Goal: Task Accomplishment & Management: Use online tool/utility

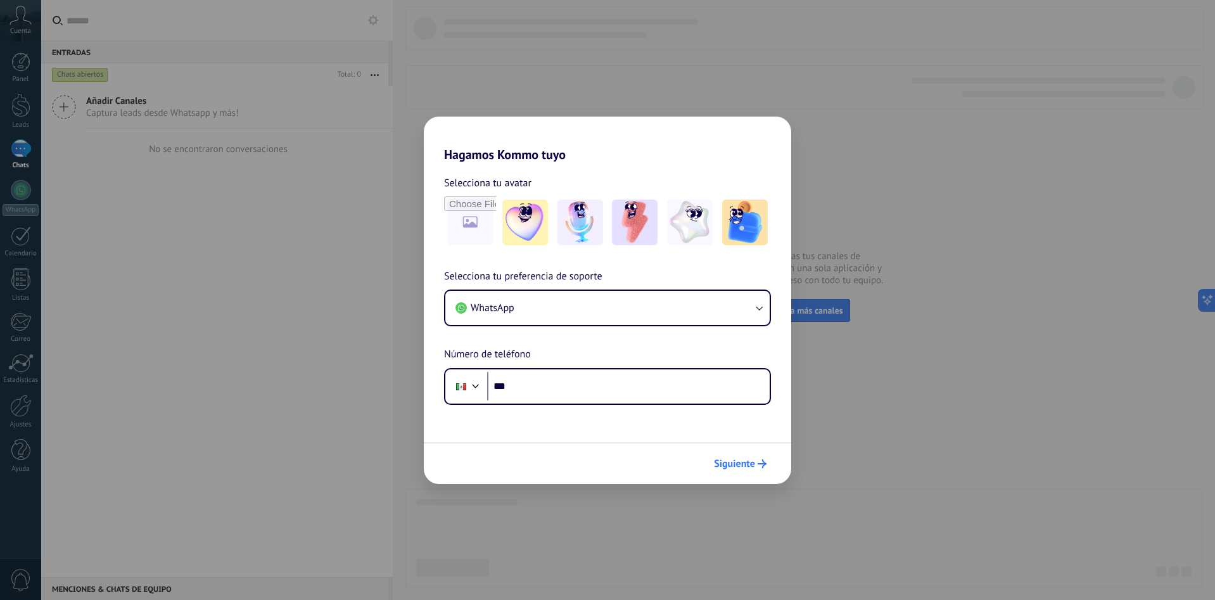
click at [760, 456] on button "Siguiente" at bounding box center [740, 464] width 64 height 22
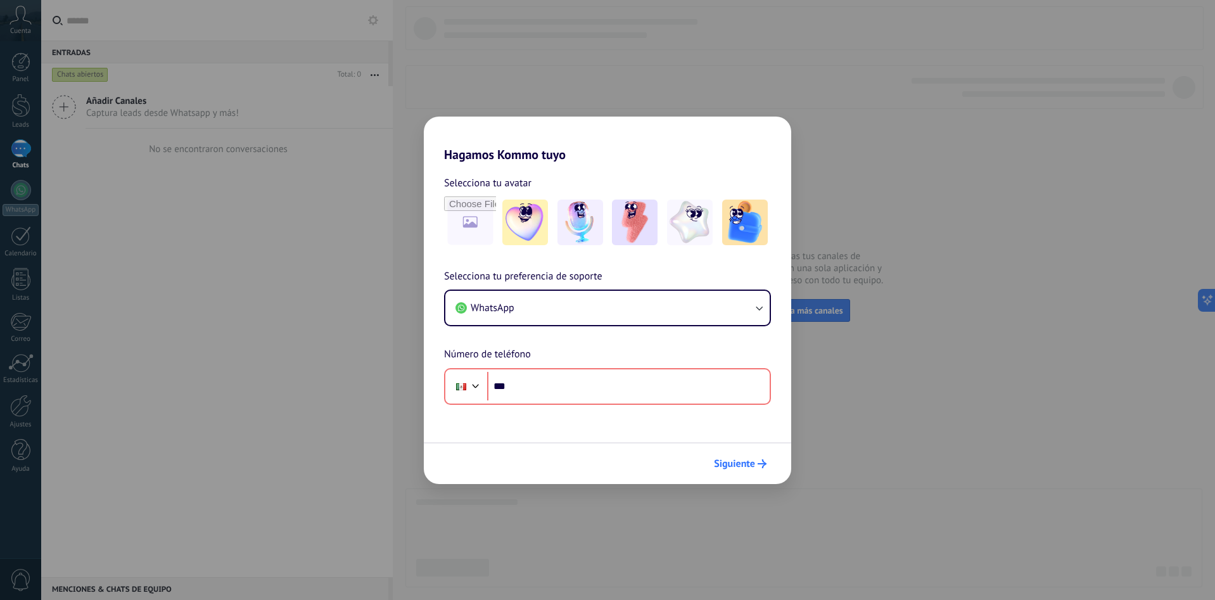
click at [746, 462] on span "Siguiente" at bounding box center [734, 463] width 41 height 9
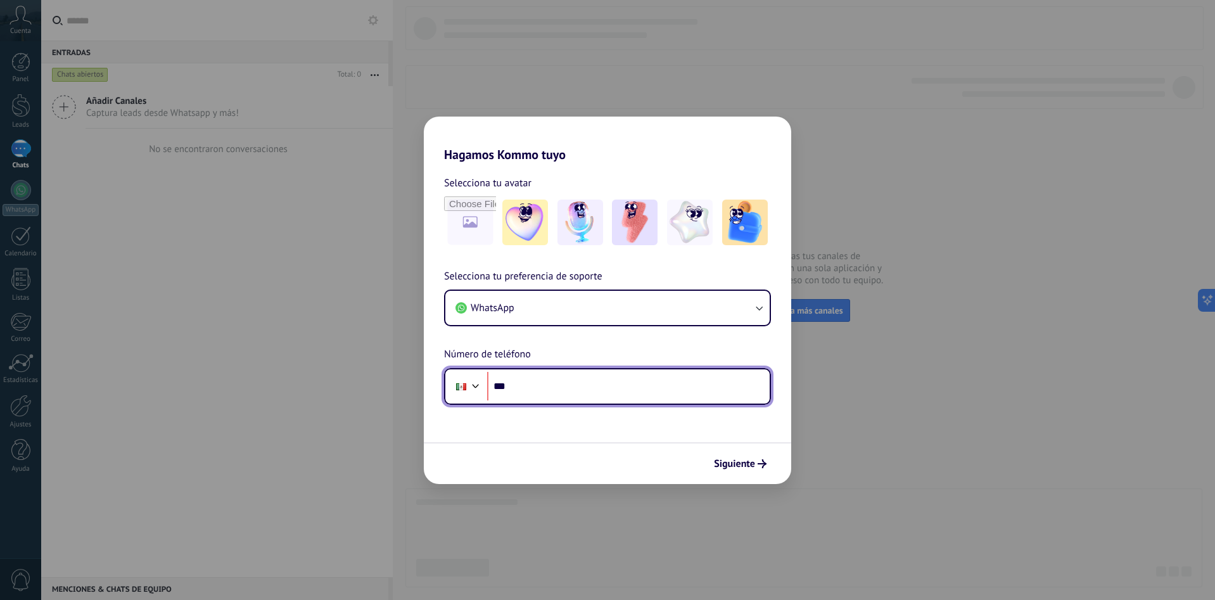
click at [559, 389] on input "***" at bounding box center [628, 386] width 282 height 29
type input "**********"
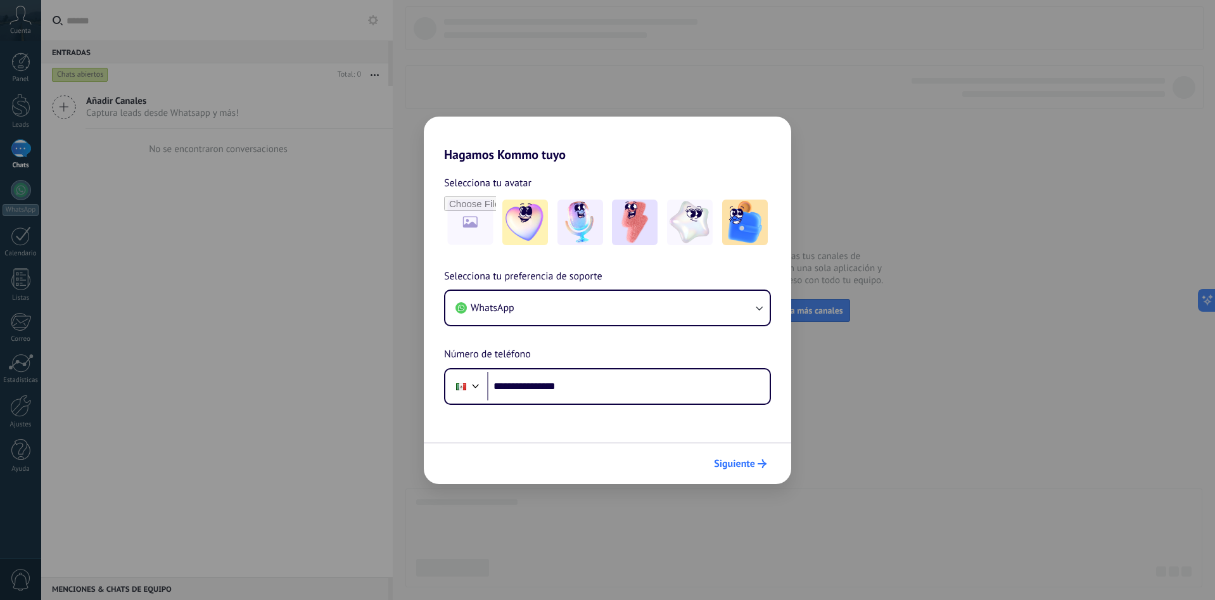
click at [745, 455] on button "Siguiente" at bounding box center [740, 464] width 64 height 22
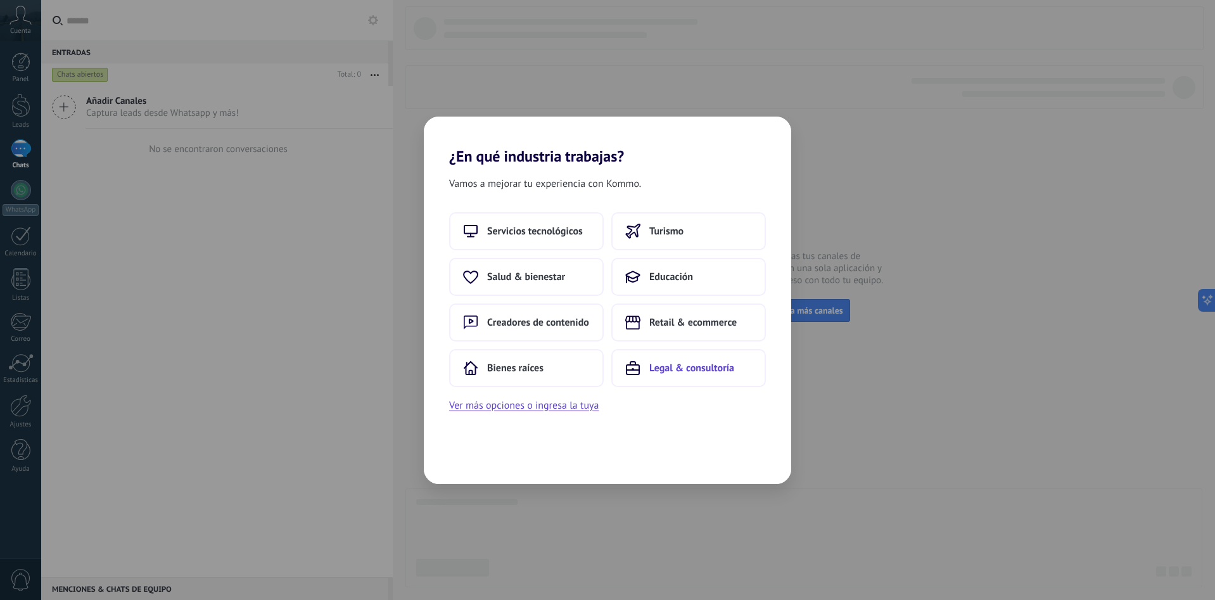
click at [659, 373] on span "Legal & consultoría" at bounding box center [691, 368] width 85 height 13
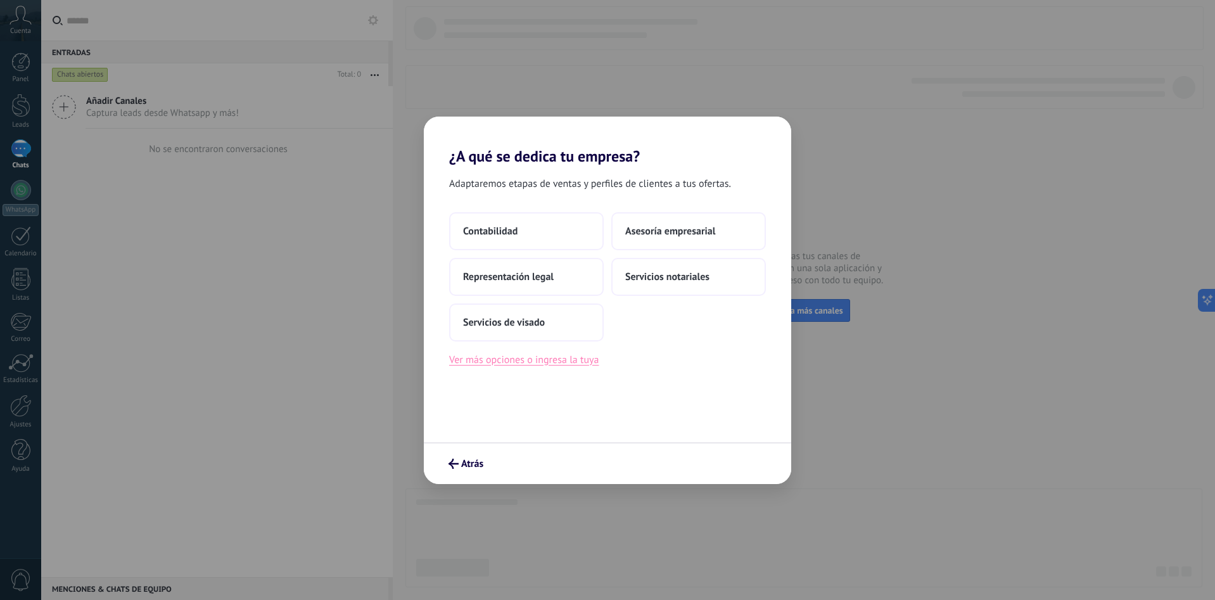
click at [554, 364] on button "Ver más opciones o ingresa la tuya" at bounding box center [523, 360] width 149 height 16
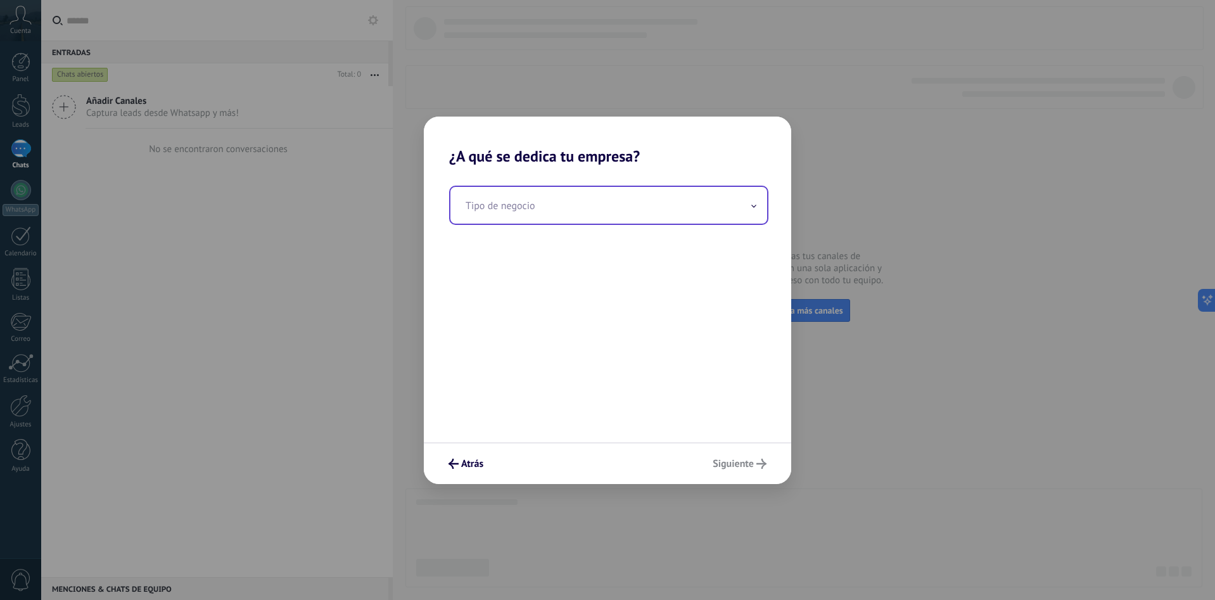
click at [573, 213] on input "text" at bounding box center [608, 205] width 317 height 37
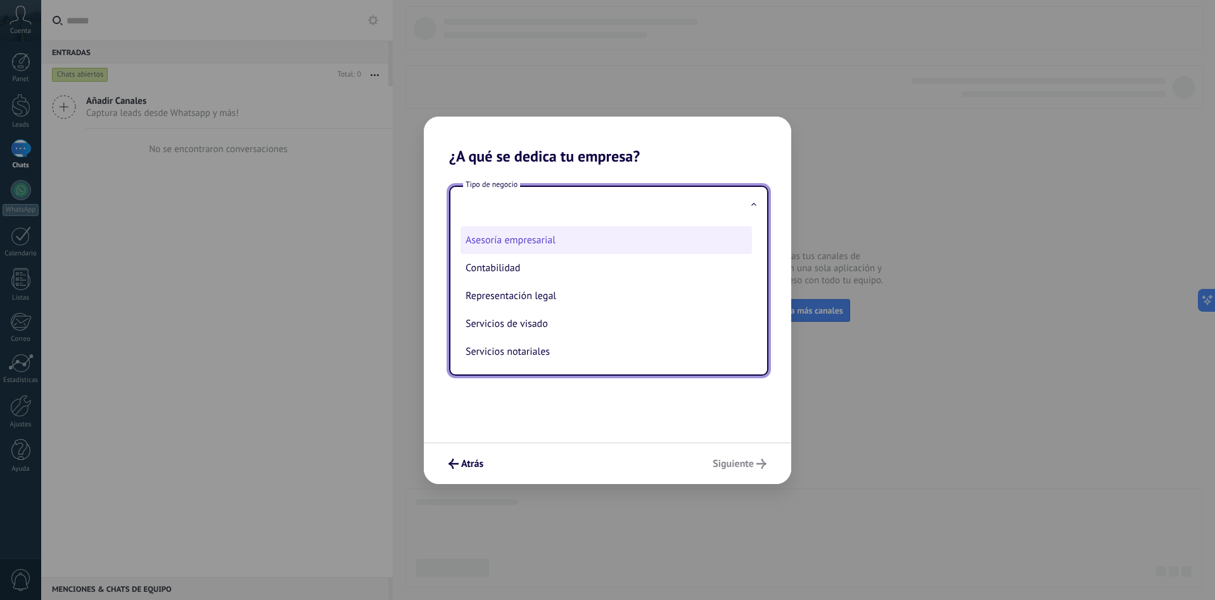
click at [567, 236] on li "Asesoría empresarial" at bounding box center [605, 240] width 291 height 28
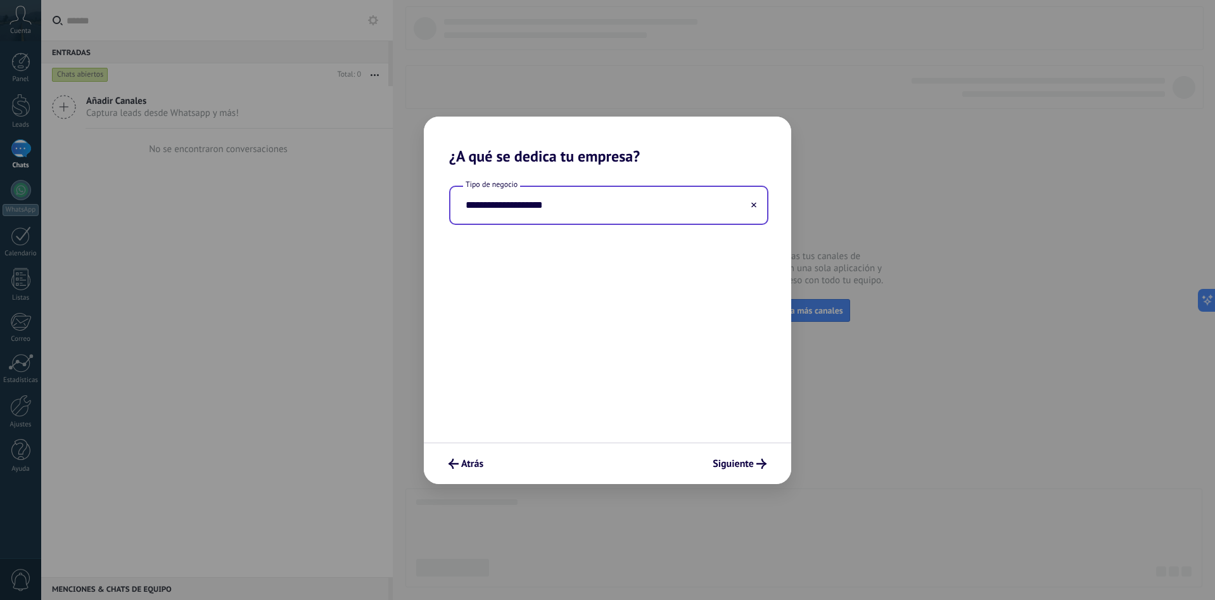
click at [556, 209] on input "**********" at bounding box center [608, 205] width 317 height 37
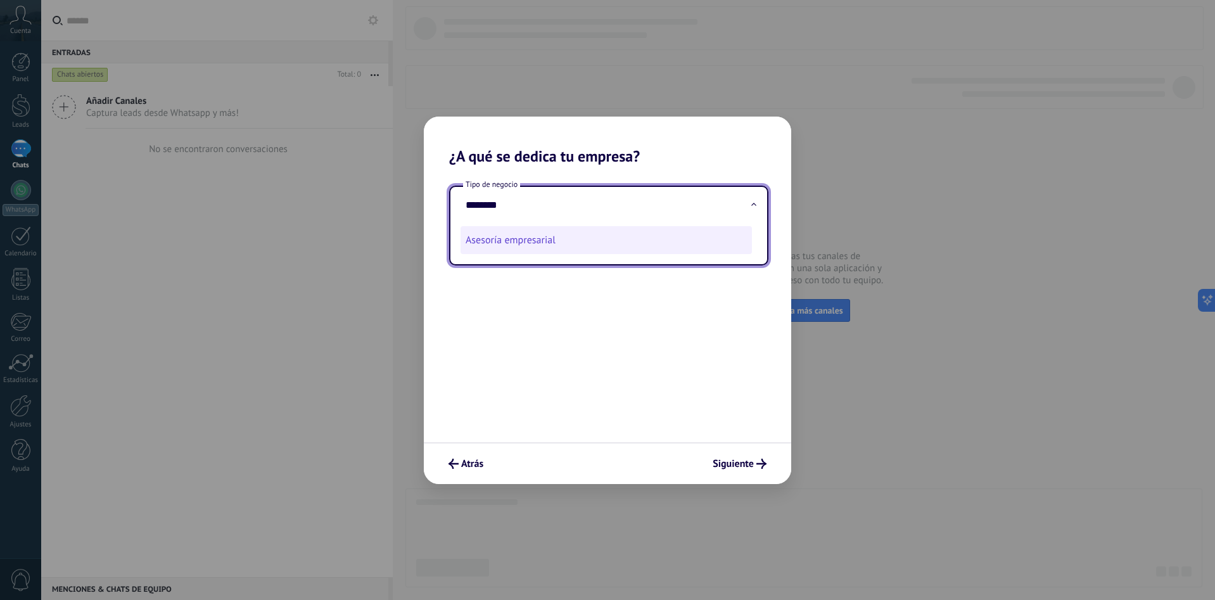
click at [566, 238] on li "Asesoría empresarial" at bounding box center [605, 240] width 291 height 28
type input "**********"
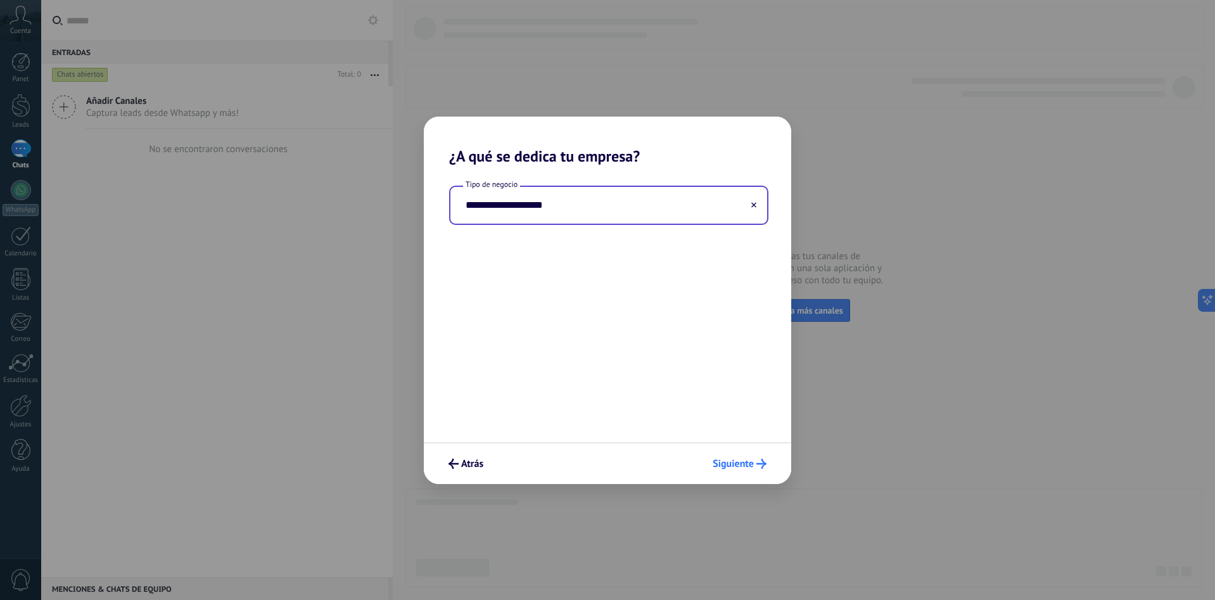
click at [744, 456] on button "Siguiente" at bounding box center [739, 464] width 65 height 22
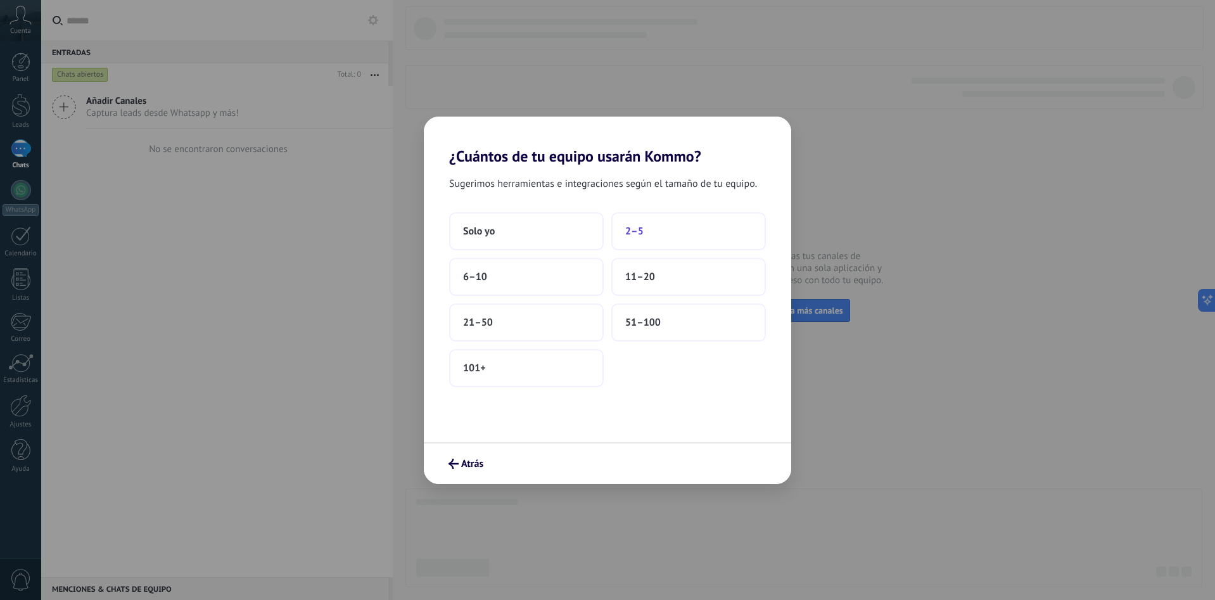
click at [665, 239] on button "2–5" at bounding box center [688, 231] width 155 height 38
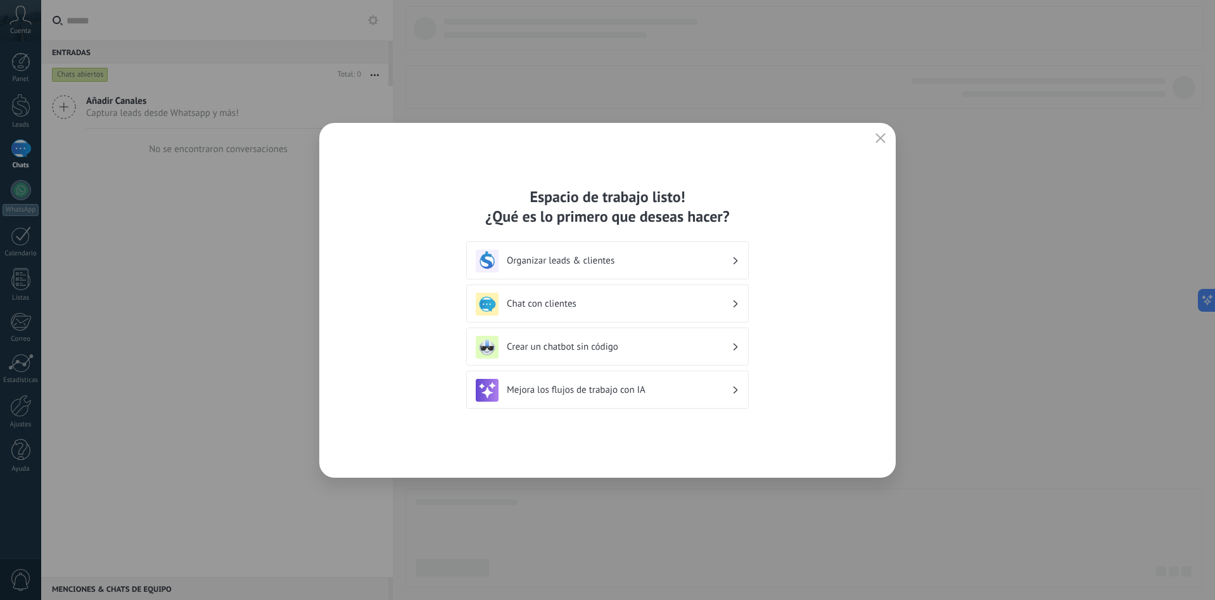
click at [632, 260] on h3 "Organizar leads & clientes" at bounding box center [619, 261] width 225 height 12
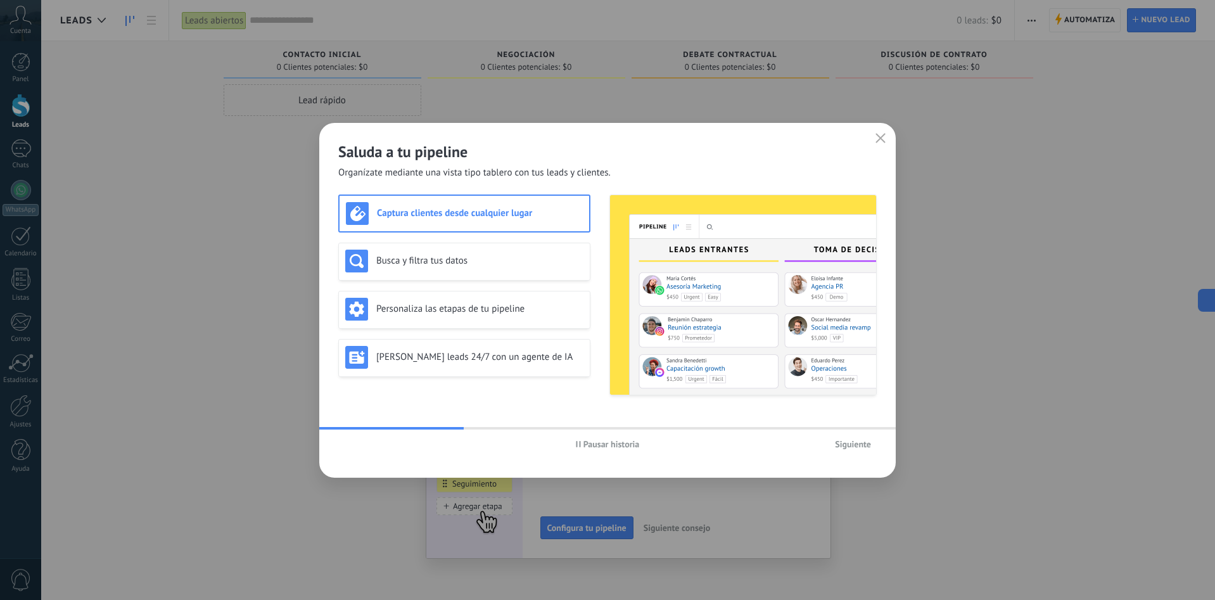
click at [851, 443] on span "Siguiente" at bounding box center [853, 444] width 36 height 9
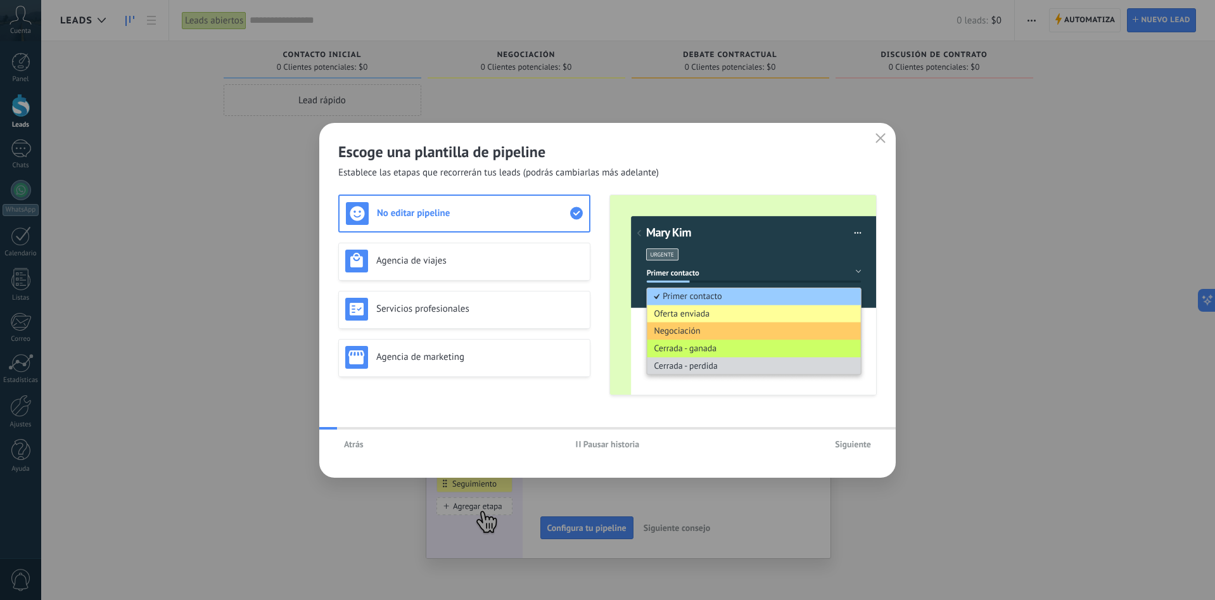
click at [851, 443] on span "Siguiente" at bounding box center [853, 444] width 36 height 9
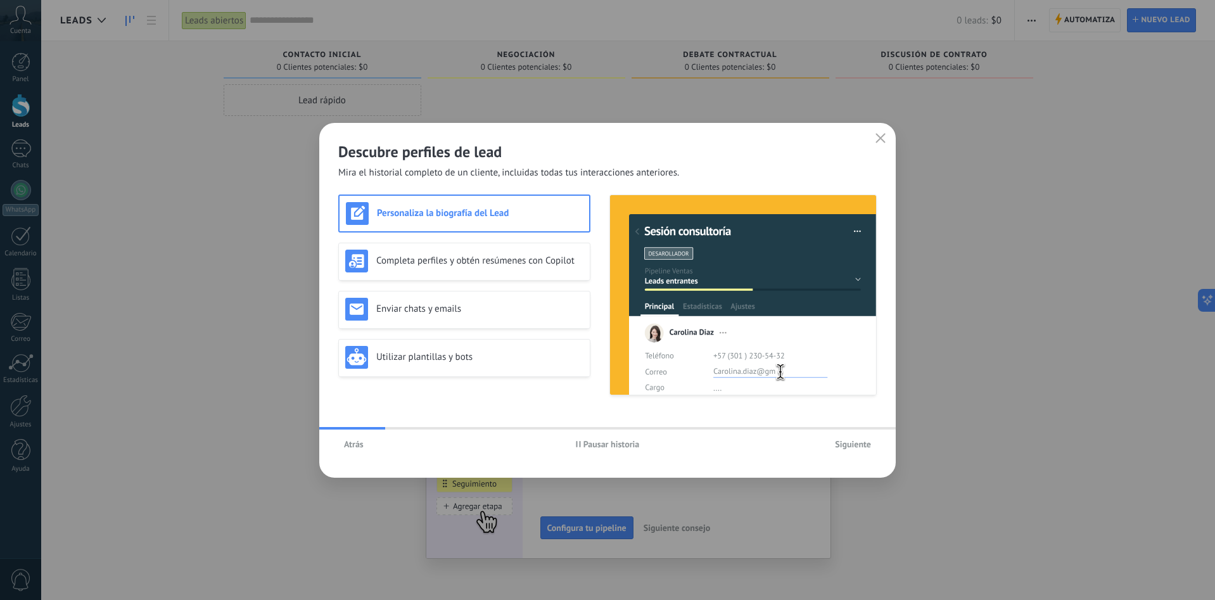
click at [354, 444] on span "Atrás" at bounding box center [354, 444] width 20 height 9
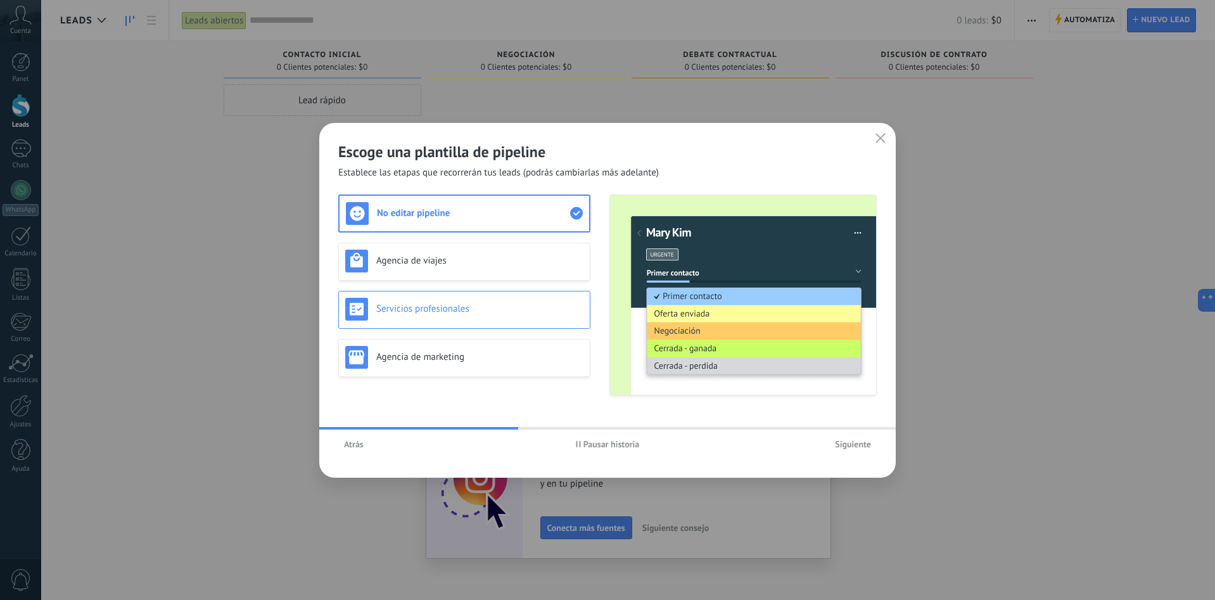
click at [515, 316] on div "Servicios profesionales" at bounding box center [464, 309] width 238 height 23
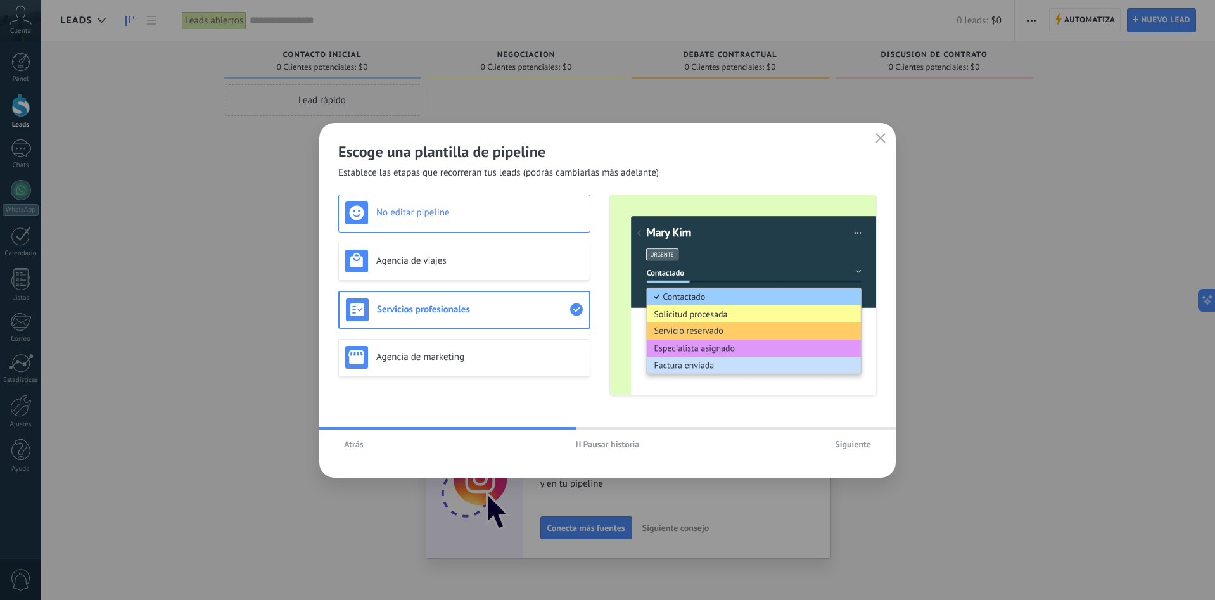
click at [545, 216] on h3 "No editar pipeline" at bounding box center [479, 212] width 207 height 12
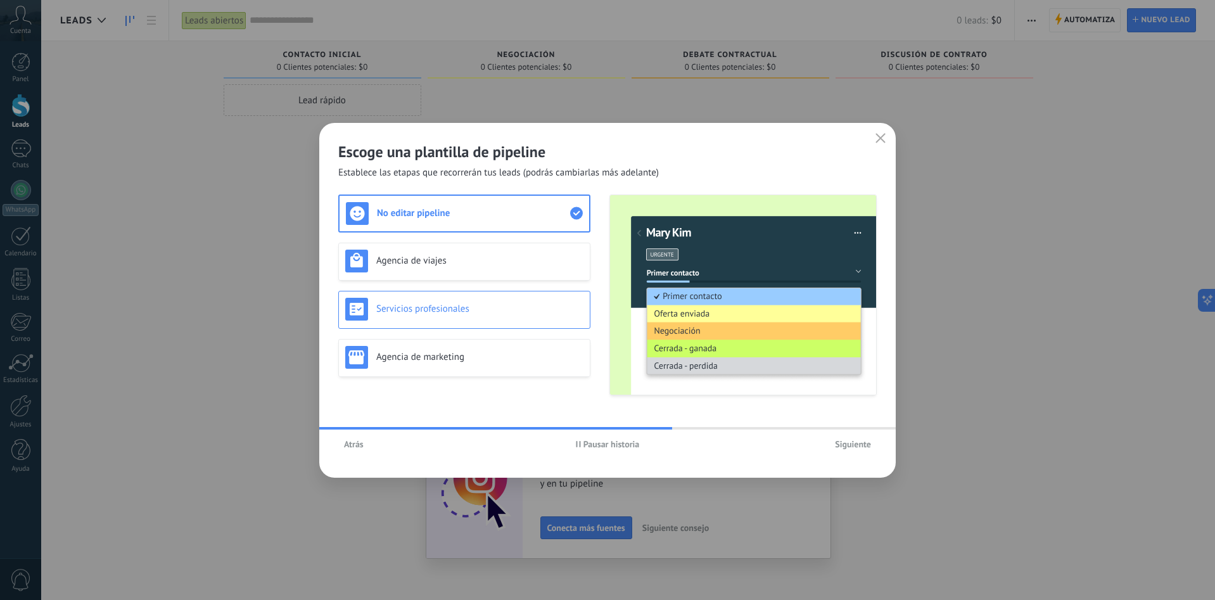
click at [516, 322] on div "Servicios profesionales" at bounding box center [464, 310] width 252 height 38
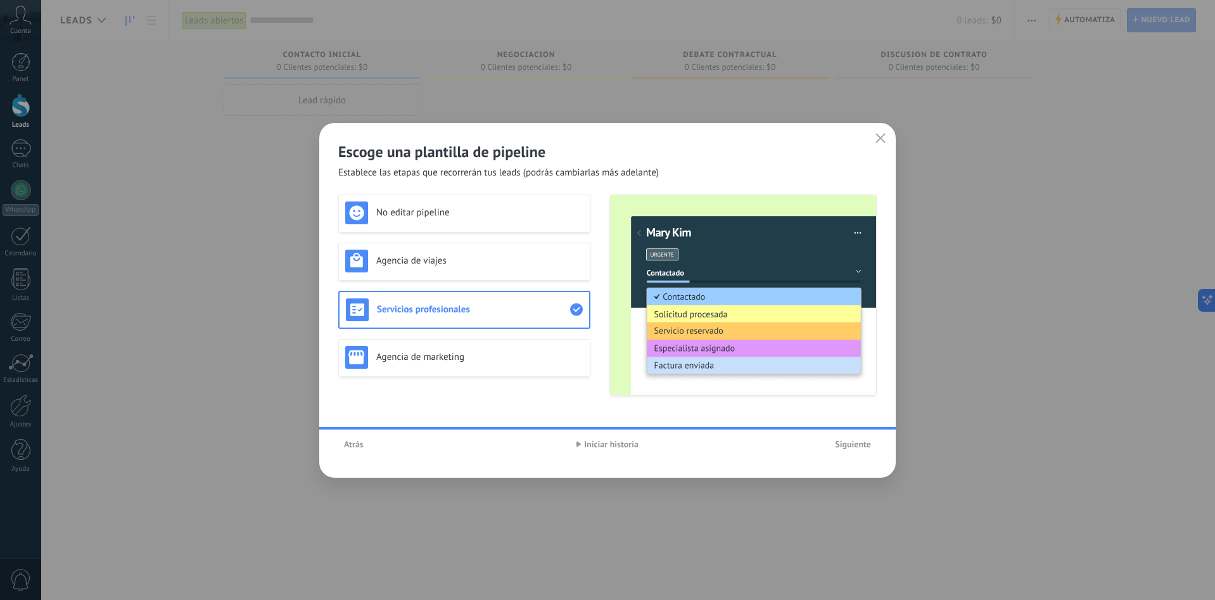
click at [485, 362] on h3 "Agencia de marketing" at bounding box center [479, 357] width 207 height 12
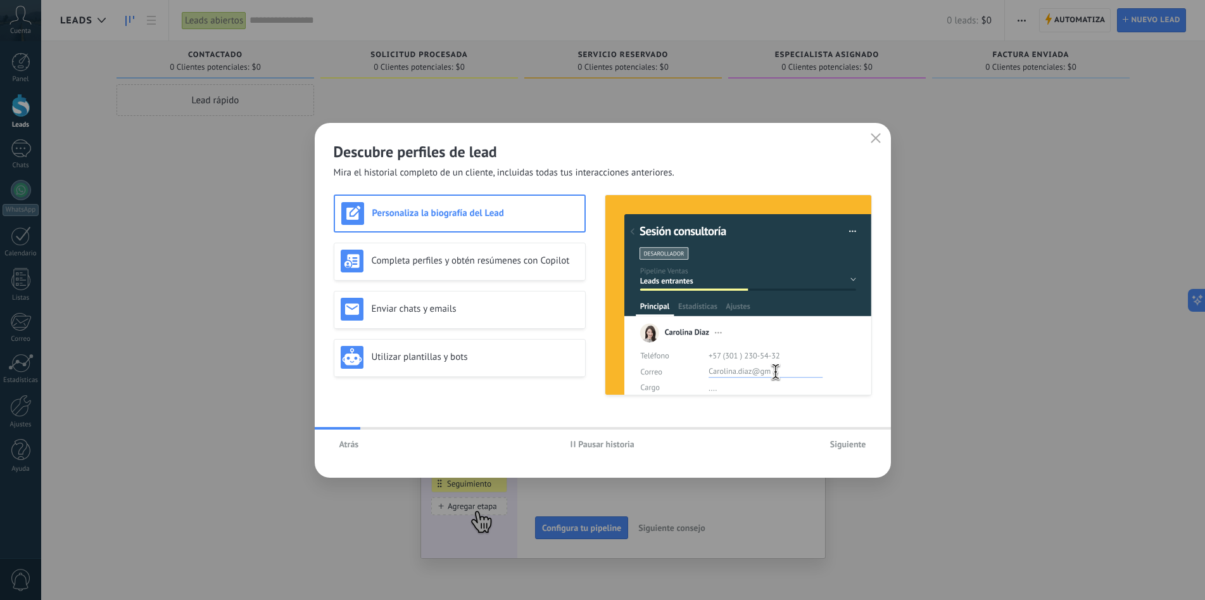
click at [456, 216] on h3 "Personaliza la biografía del Lead" at bounding box center [475, 213] width 206 height 12
click at [349, 447] on span "Atrás" at bounding box center [349, 444] width 20 height 9
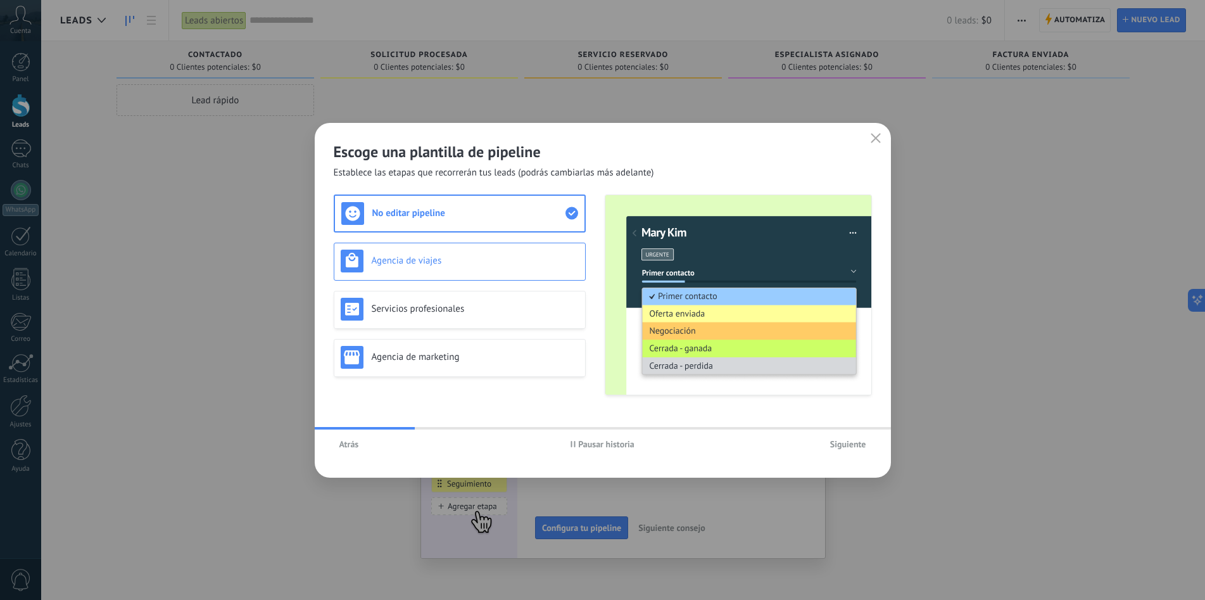
click at [467, 257] on h3 "Agencia de viajes" at bounding box center [475, 261] width 207 height 12
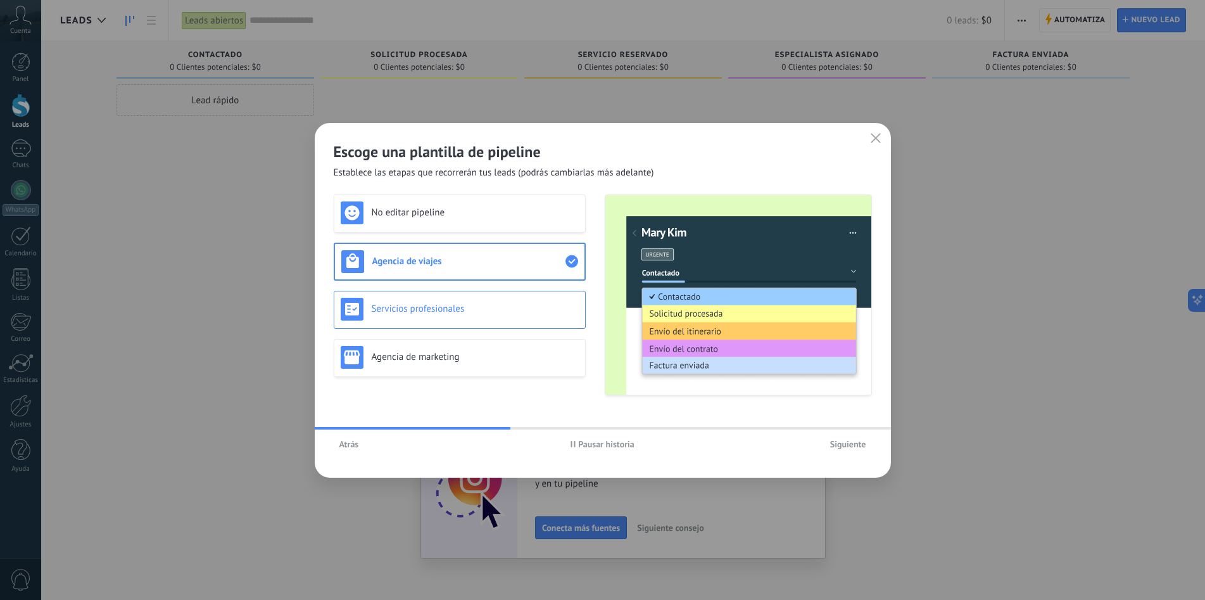
click at [456, 315] on div "Servicios profesionales" at bounding box center [460, 309] width 238 height 23
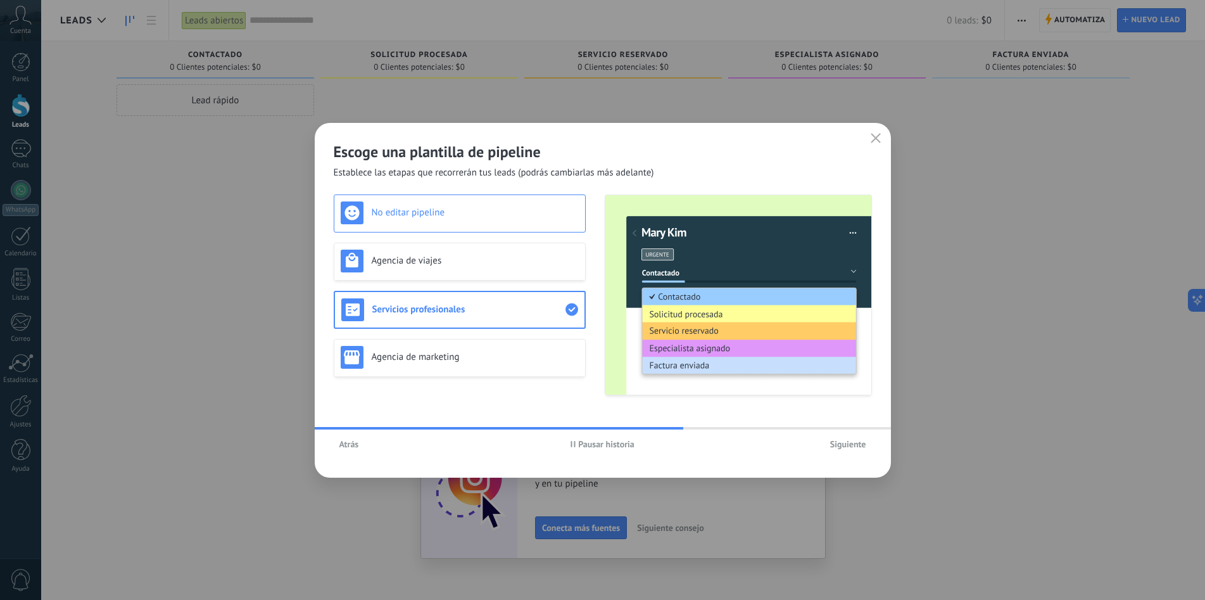
click at [533, 216] on h3 "No editar pipeline" at bounding box center [475, 212] width 207 height 12
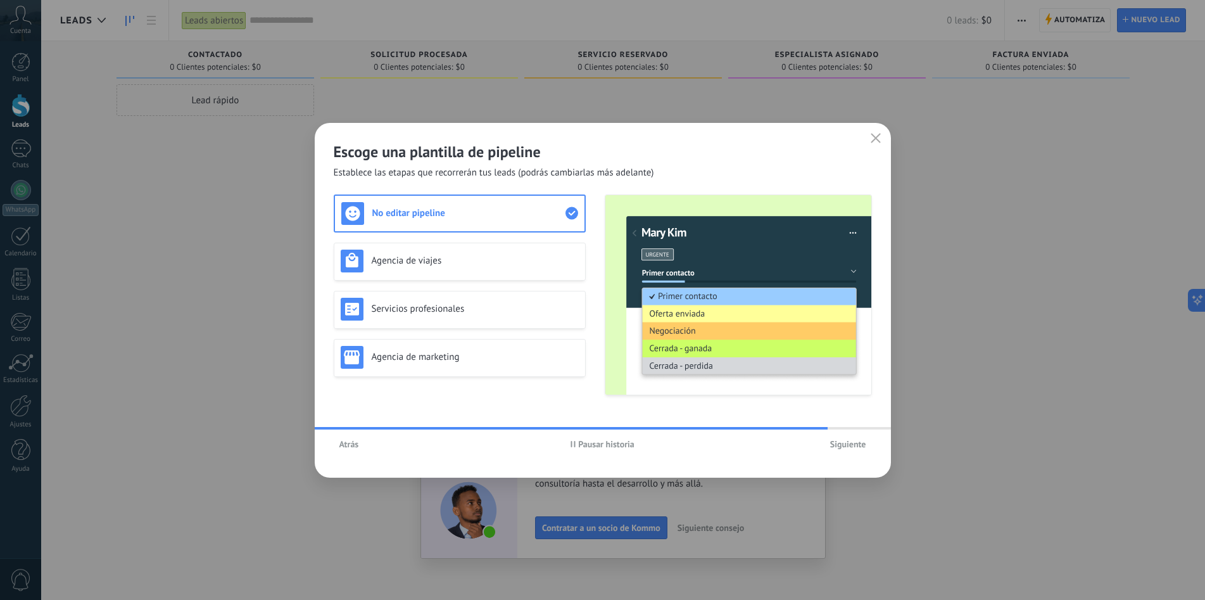
click at [846, 446] on span "Siguiente" at bounding box center [848, 444] width 36 height 9
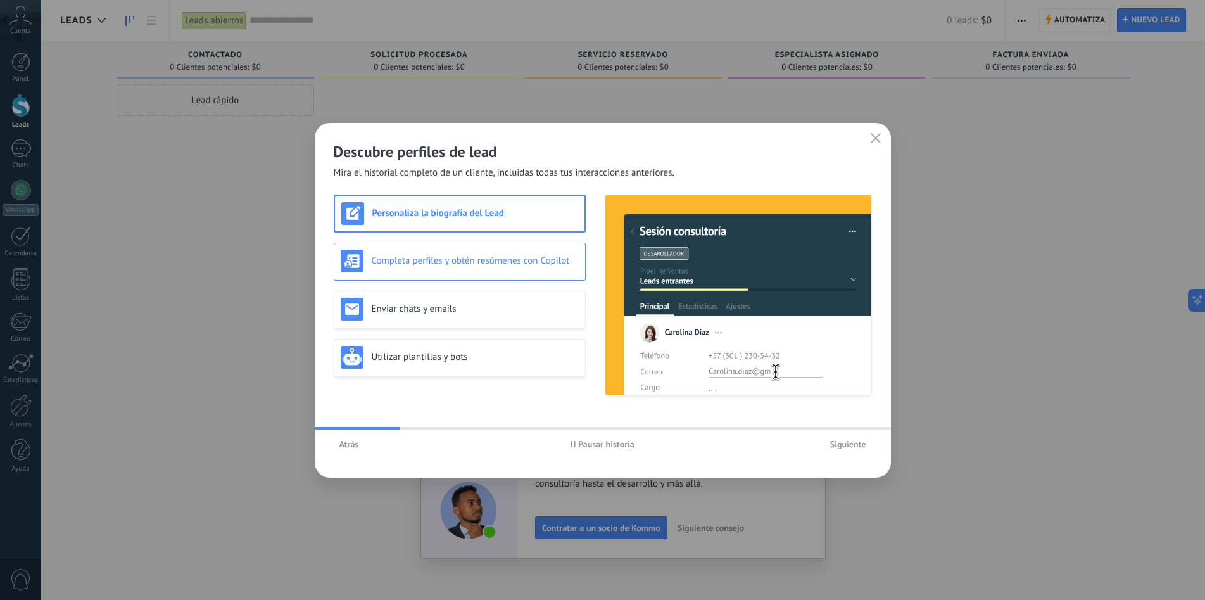
click at [488, 261] on h3 "Completa perfiles y obtén resúmenes con Copilot" at bounding box center [475, 261] width 207 height 12
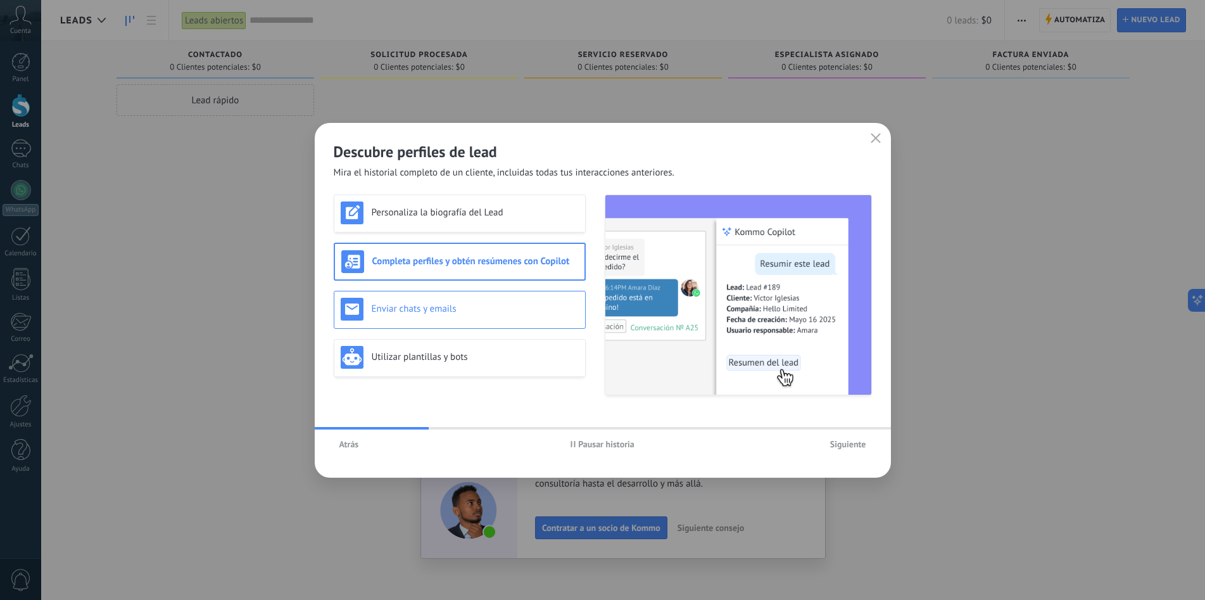
click at [485, 306] on h3 "Enviar chats y emails" at bounding box center [475, 309] width 207 height 12
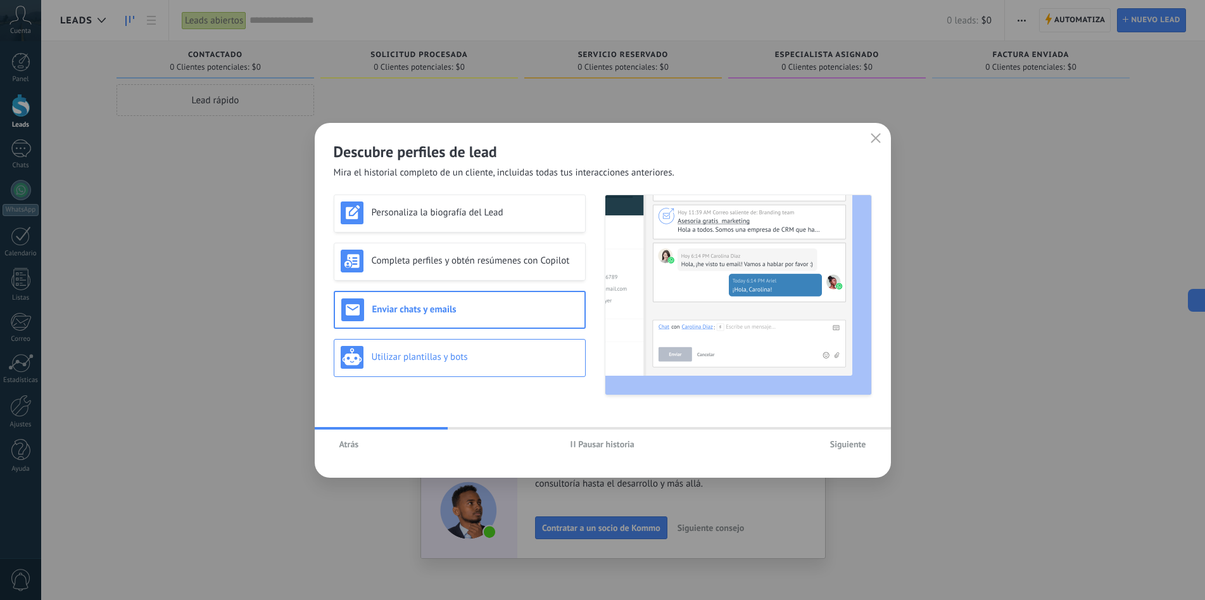
click at [490, 341] on div "Utilizar plantillas y bots" at bounding box center [460, 358] width 252 height 38
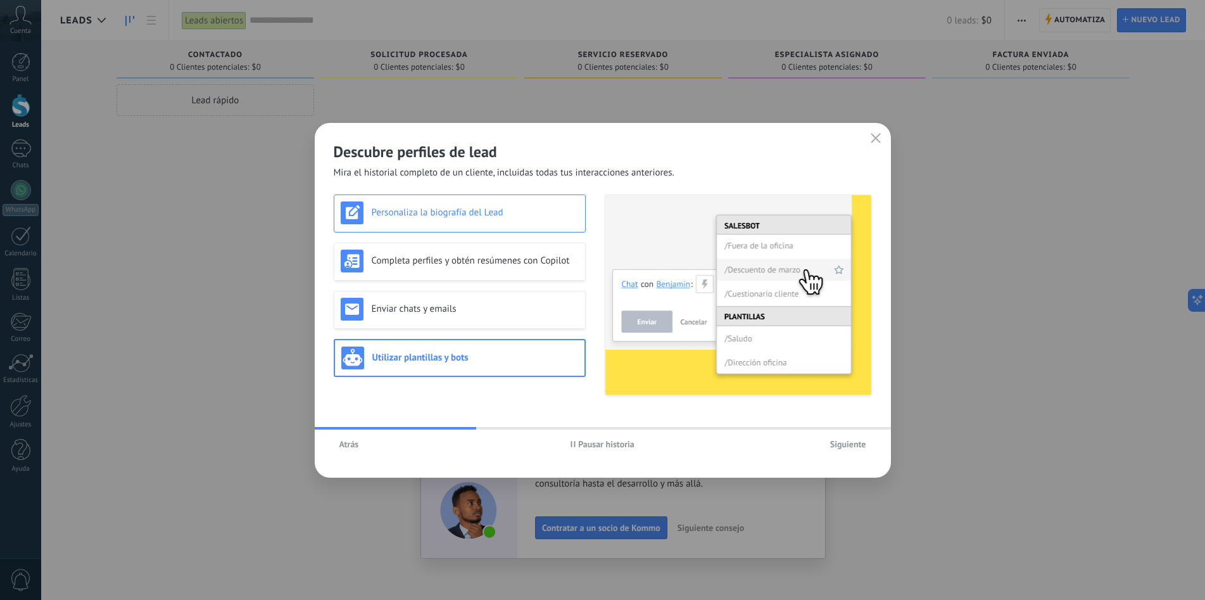
click at [491, 207] on h3 "Personaliza la biografía del Lead" at bounding box center [475, 212] width 207 height 12
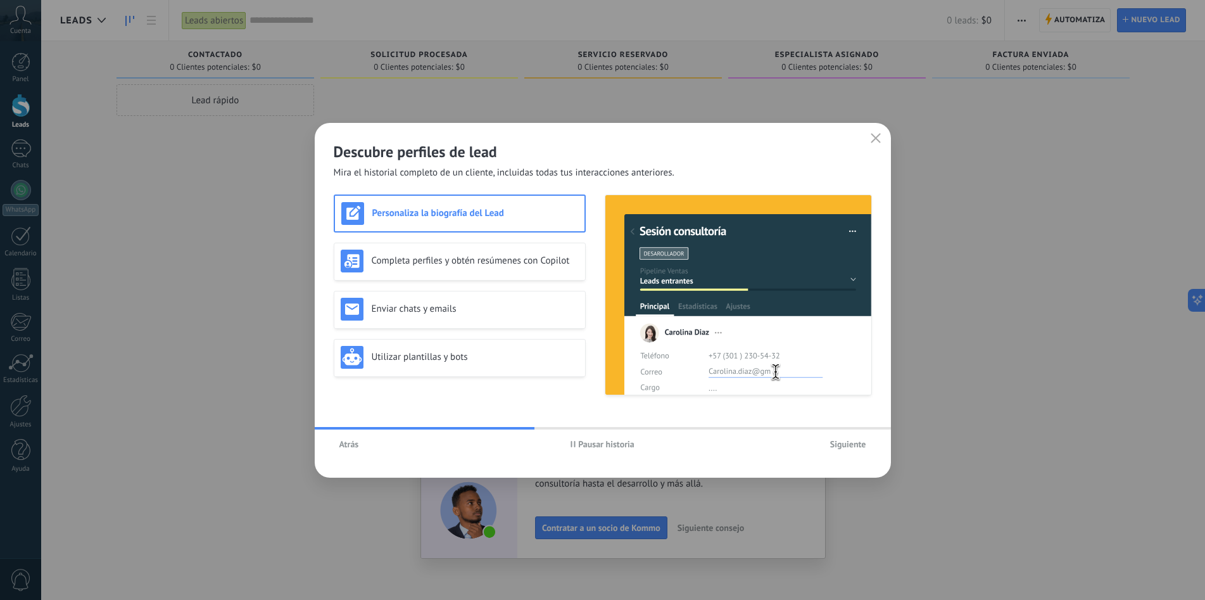
click at [858, 445] on span "Siguiente" at bounding box center [848, 444] width 36 height 9
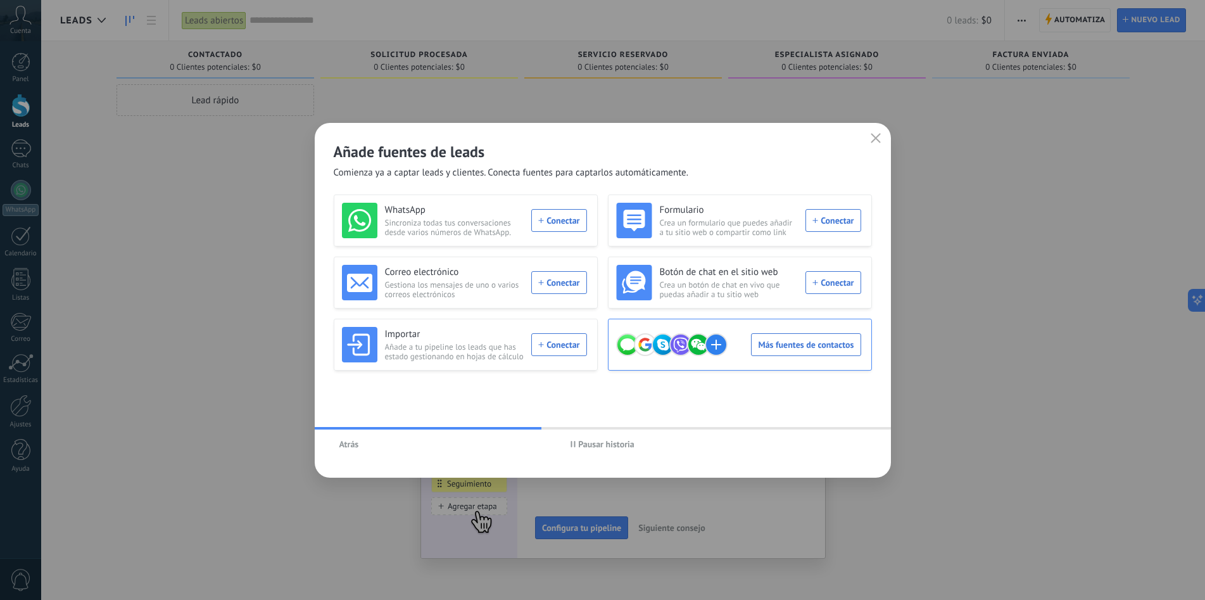
click at [834, 345] on div "Más fuentes de contactos" at bounding box center [738, 344] width 245 height 35
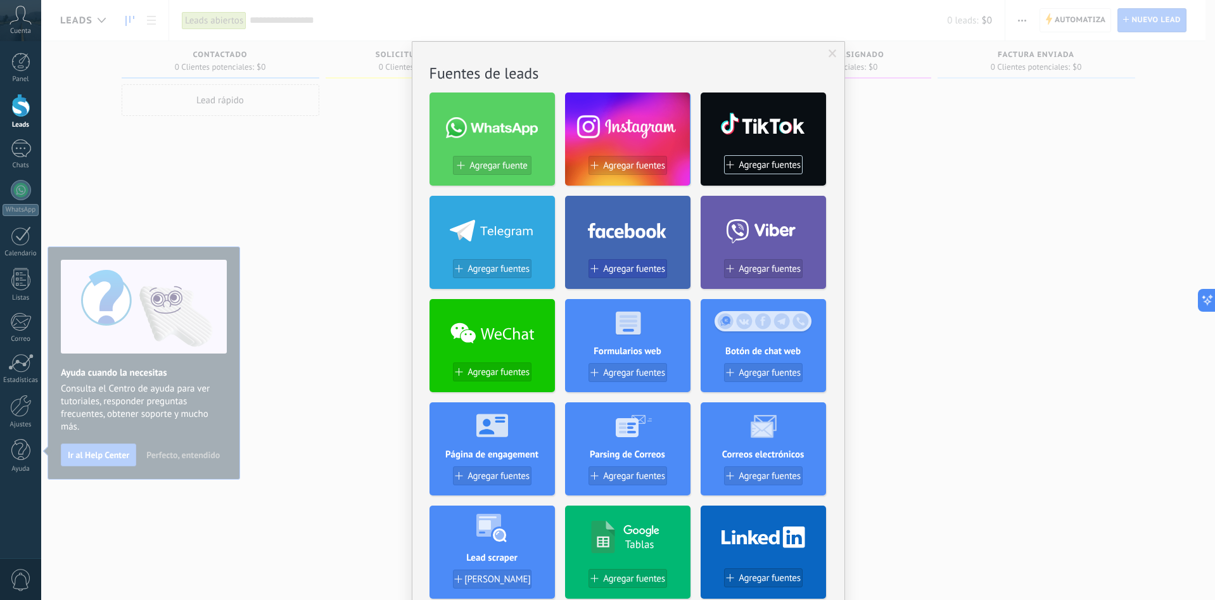
click at [634, 266] on span "Agregar fuentes" at bounding box center [634, 268] width 62 height 11
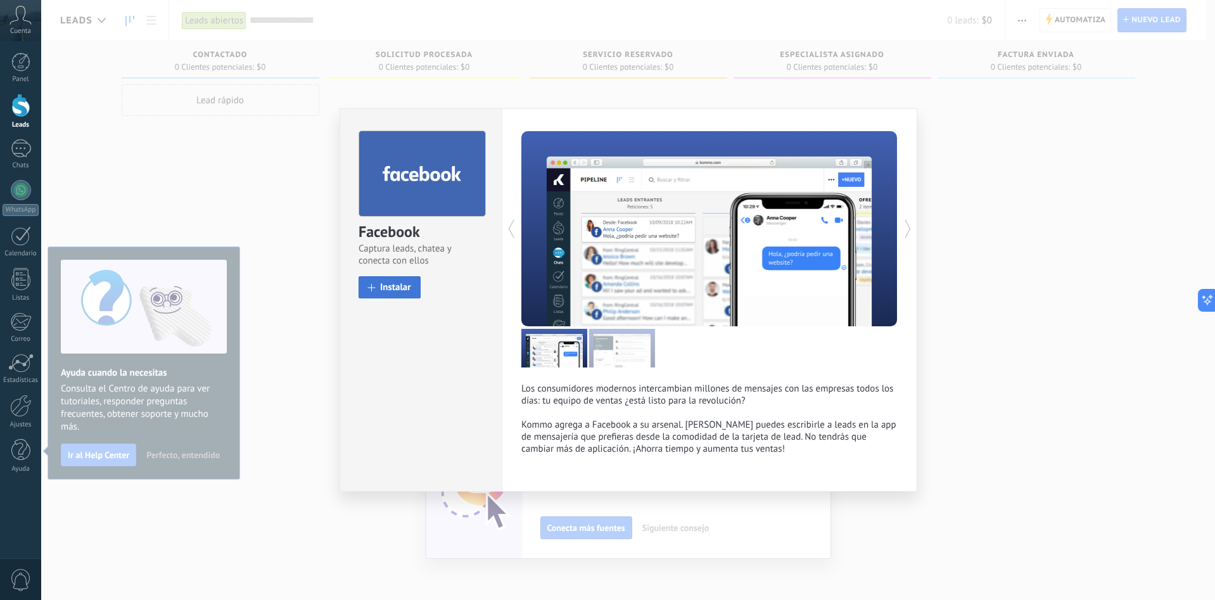
click at [402, 289] on span "Instalar" at bounding box center [395, 287] width 31 height 10
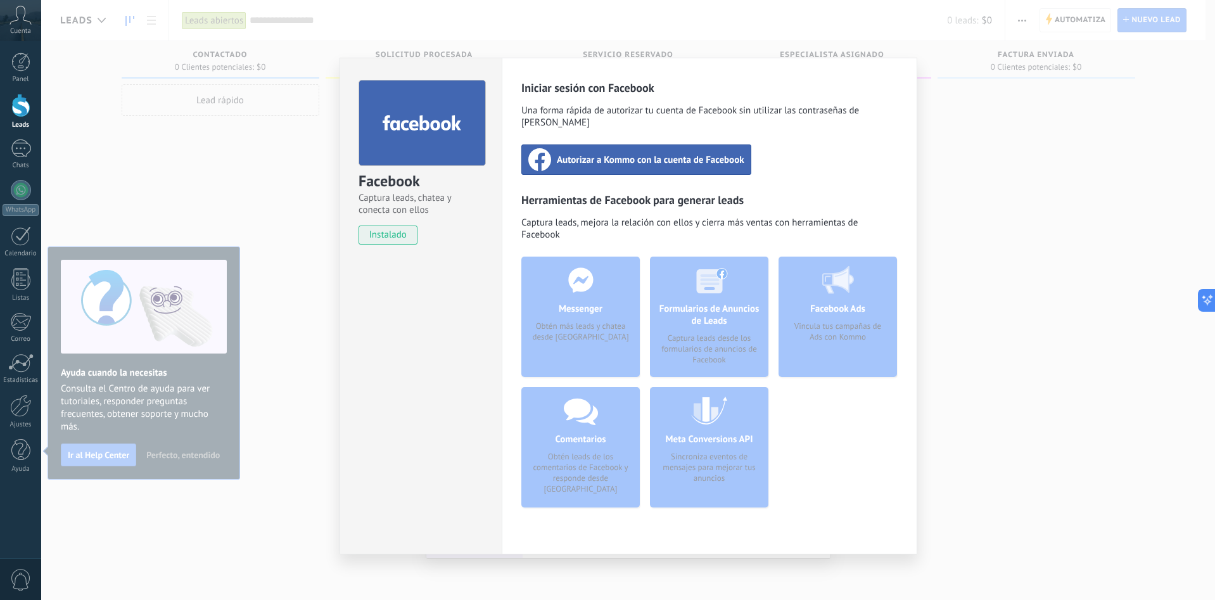
click at [623, 153] on span "Autorizar a Kommo con la cuenta de Facebook" at bounding box center [650, 159] width 187 height 13
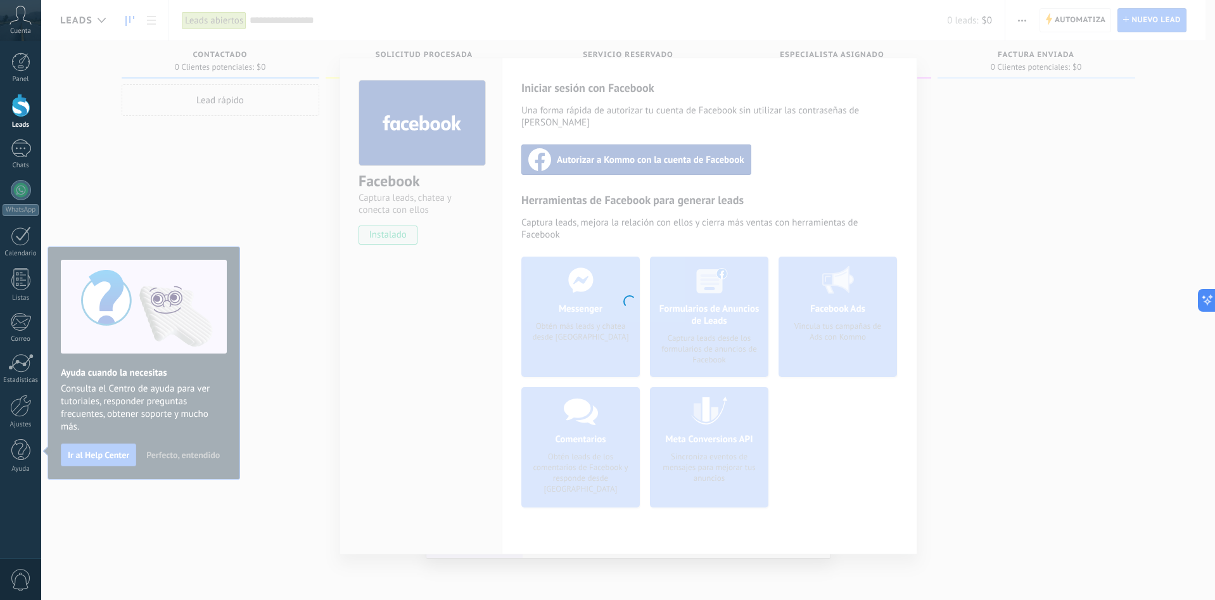
click at [769, 220] on div at bounding box center [628, 300] width 1174 height 600
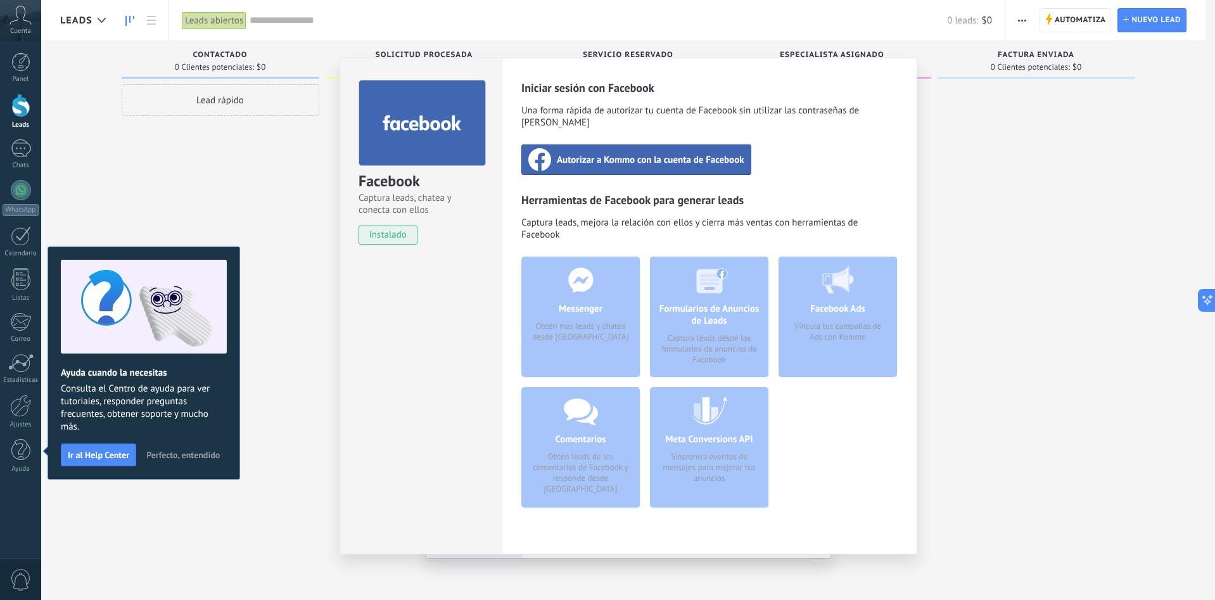
click at [1099, 68] on div "Facebook Captura leads, chatea y conecta con ellos instalado Desinstalar Inicia…" at bounding box center [628, 300] width 1174 height 600
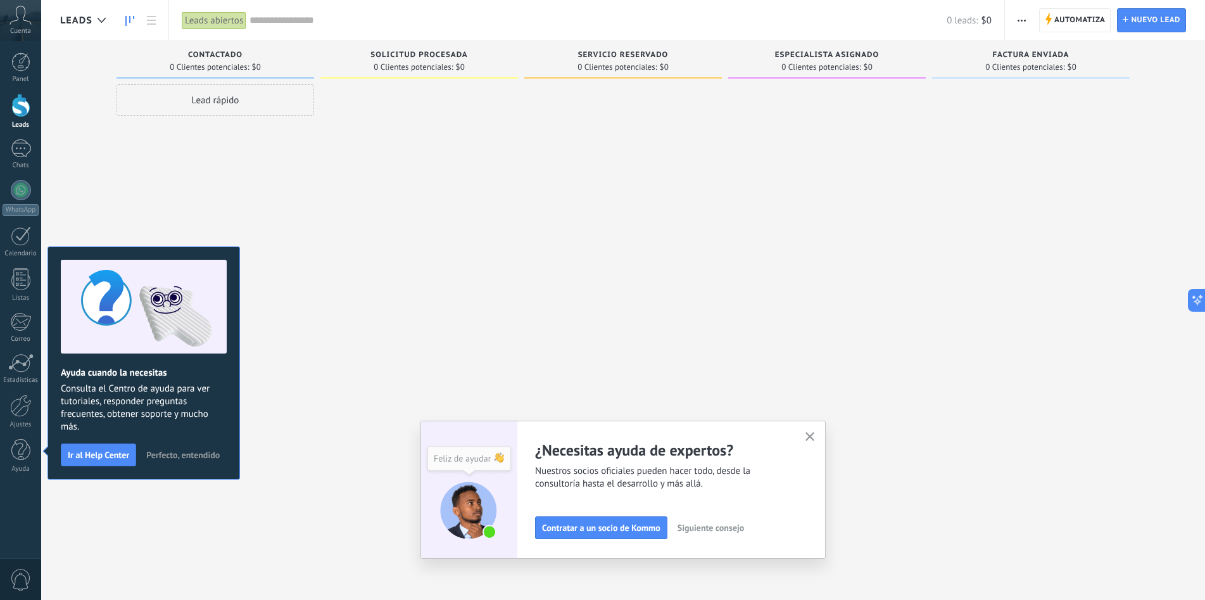
click at [191, 455] on span "Perfecto, entendido" at bounding box center [182, 454] width 73 height 9
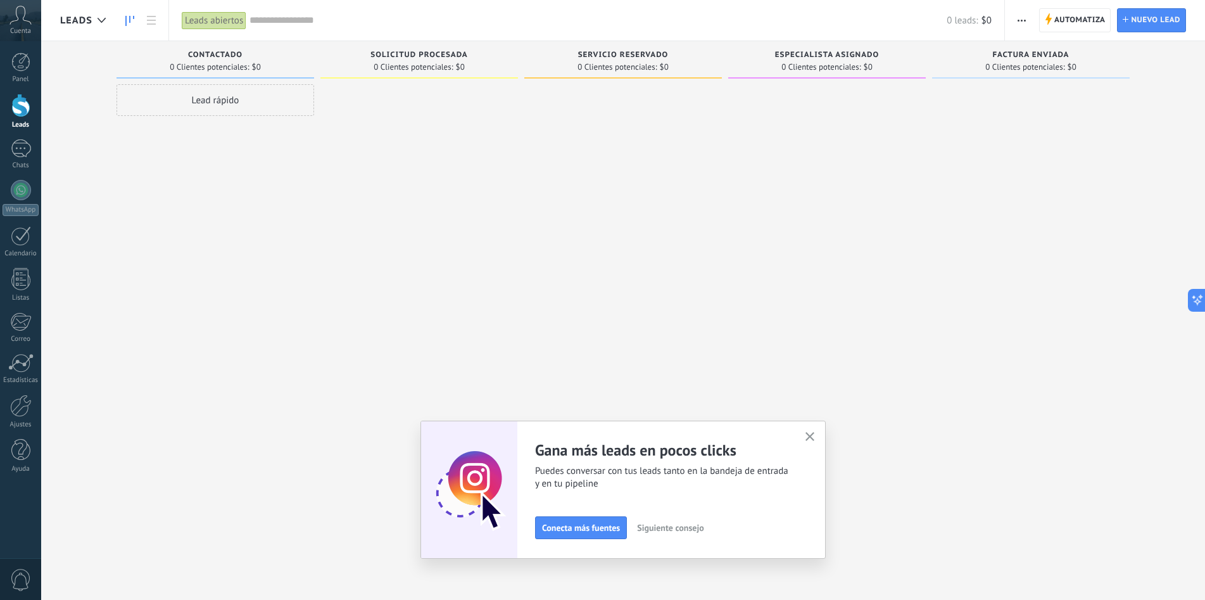
click at [818, 432] on button "button" at bounding box center [810, 437] width 16 height 17
